Goal: Check status: Check status

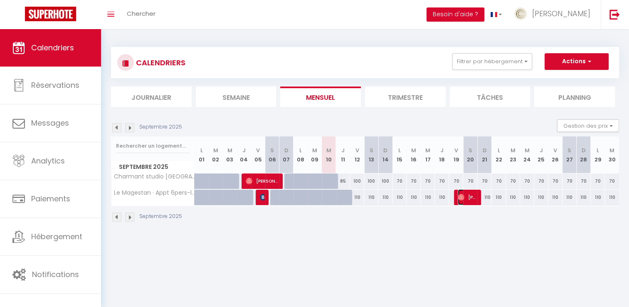
click at [463, 203] on span "[PERSON_NAME]" at bounding box center [467, 197] width 19 height 16
select select "OK"
select select "0"
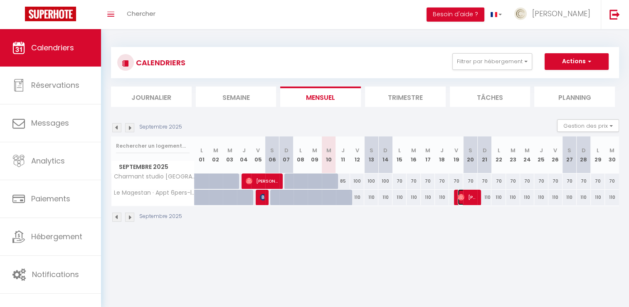
select select "1"
select select
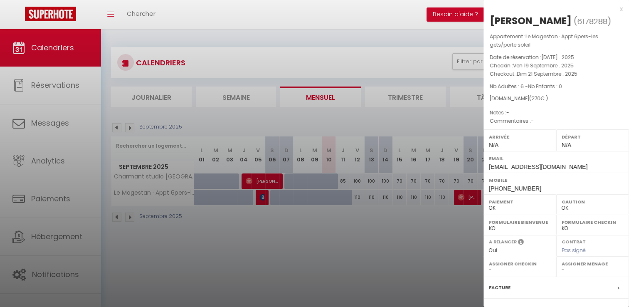
click at [423, 260] on div at bounding box center [314, 153] width 629 height 307
